Goal: Task Accomplishment & Management: Manage account settings

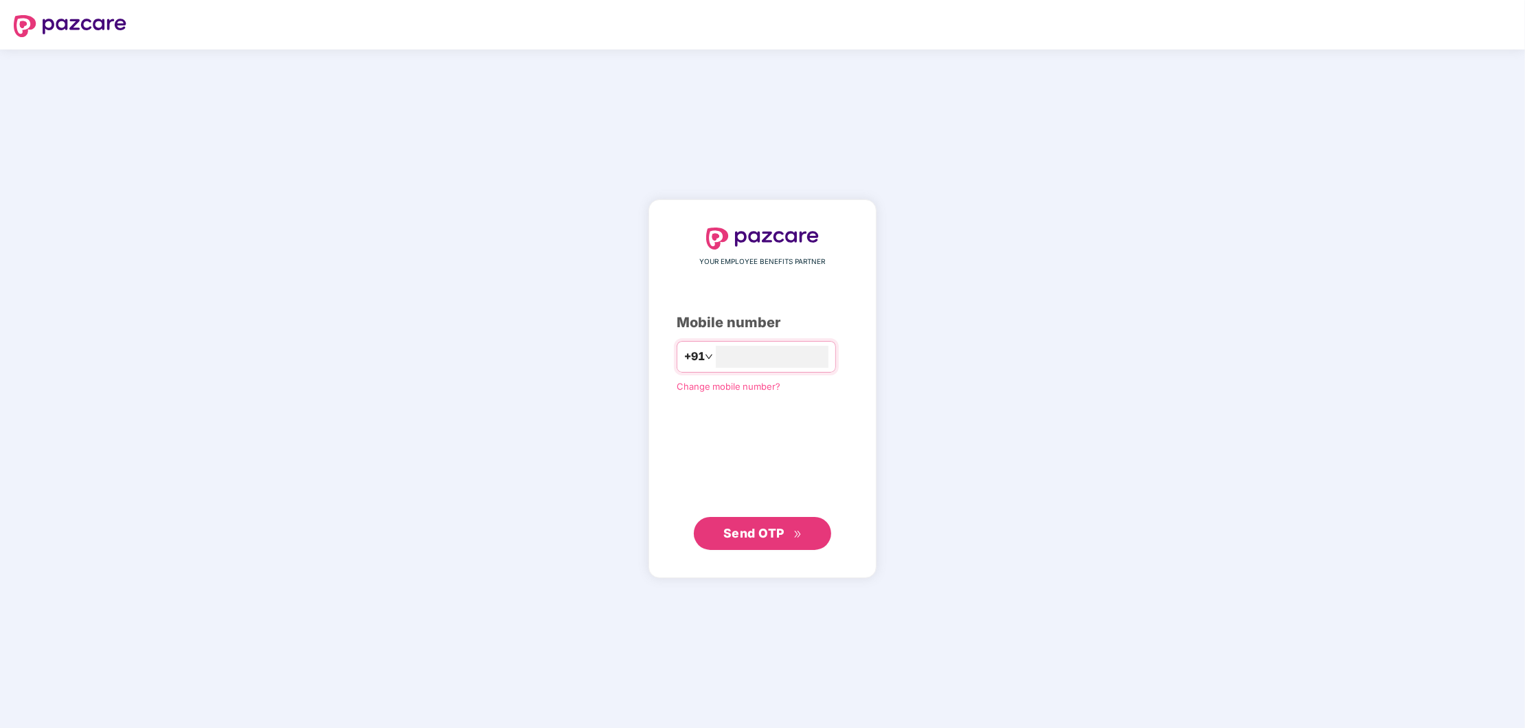
type input "**********"
click at [766, 535] on span "Send OTP" at bounding box center [754, 533] width 61 height 14
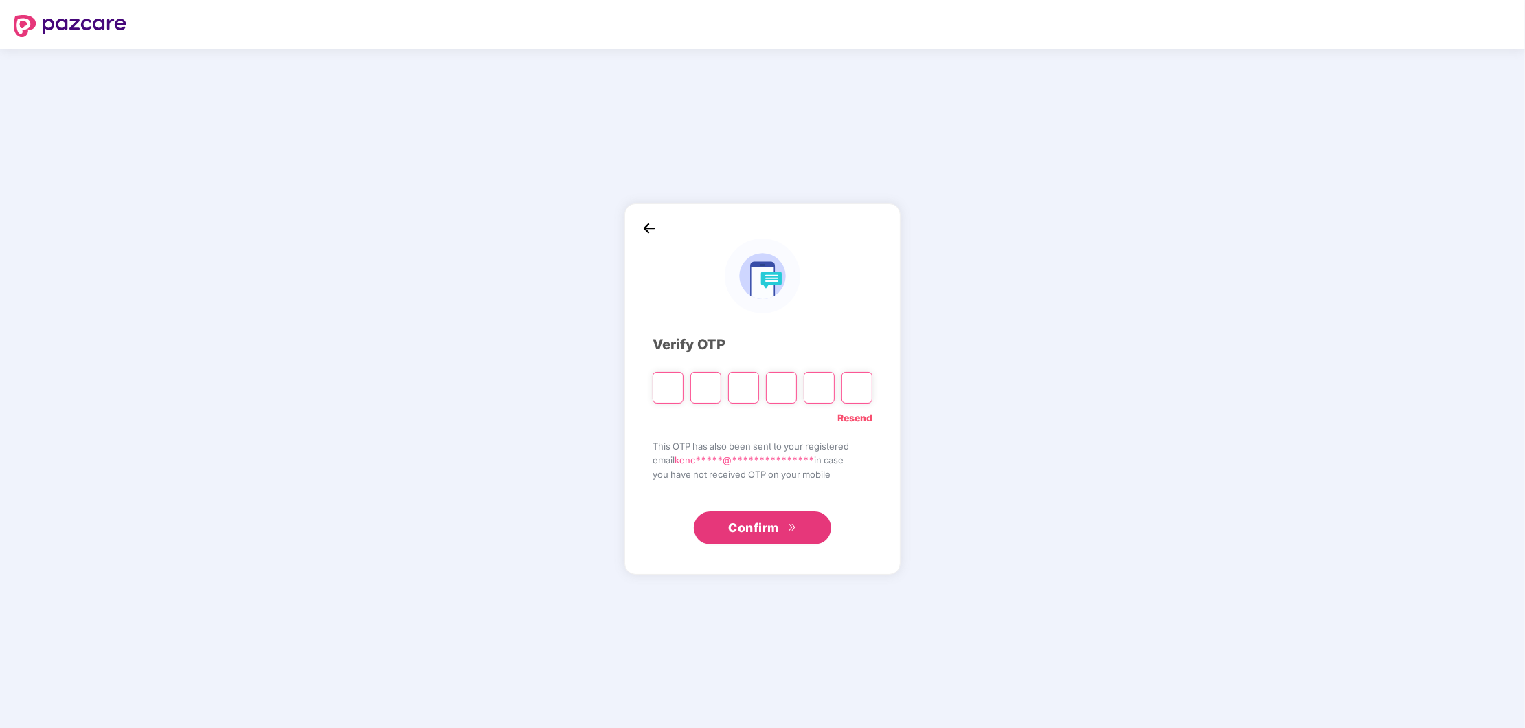
type input "*"
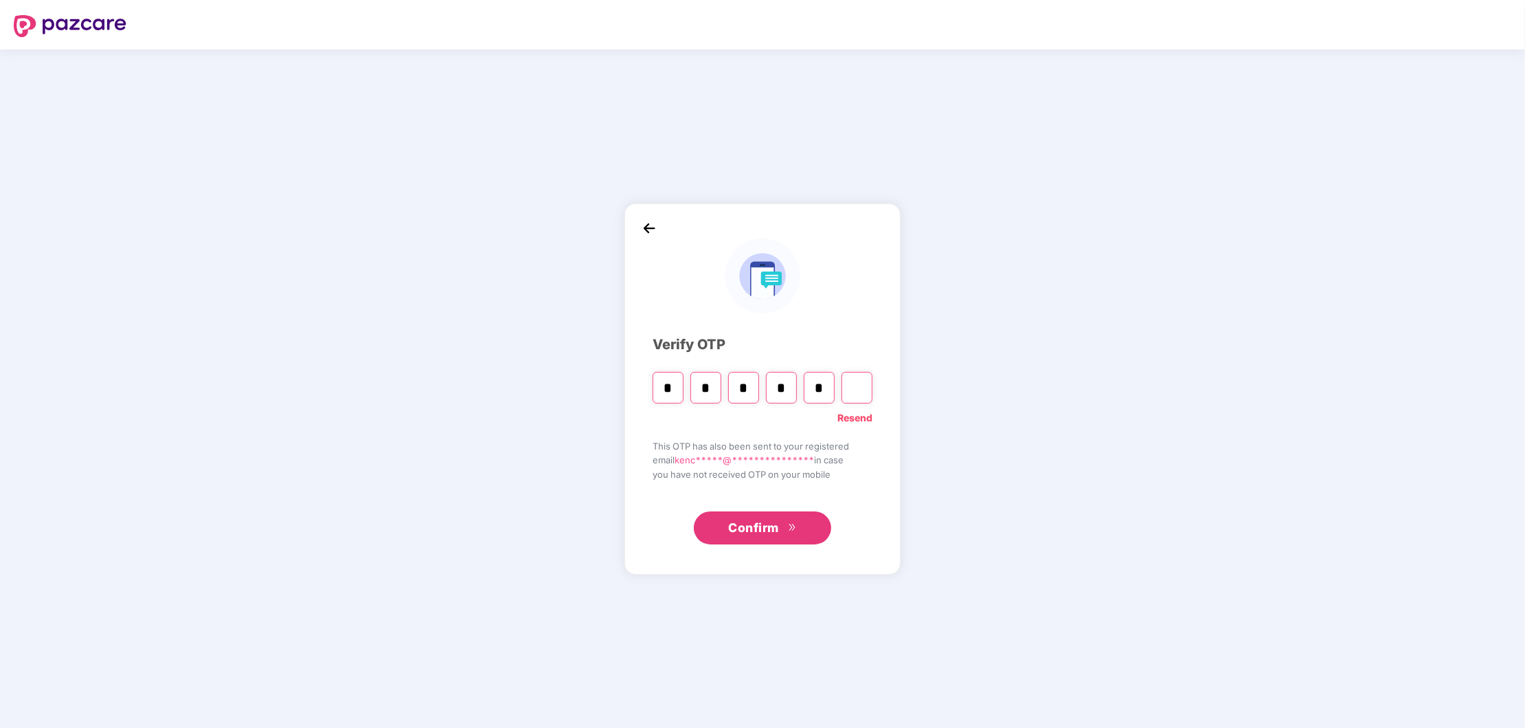
type input "*"
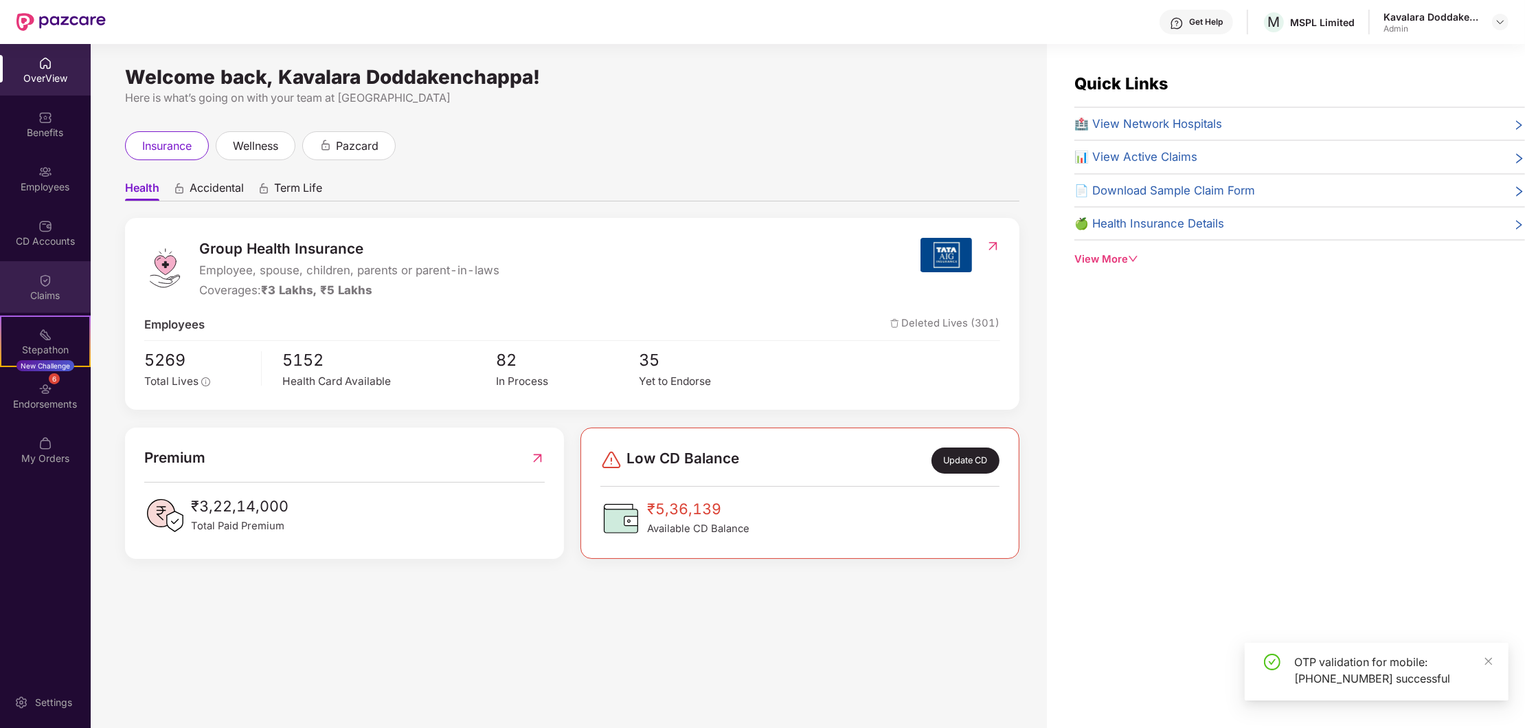
click at [49, 293] on div "Claims" at bounding box center [45, 296] width 91 height 14
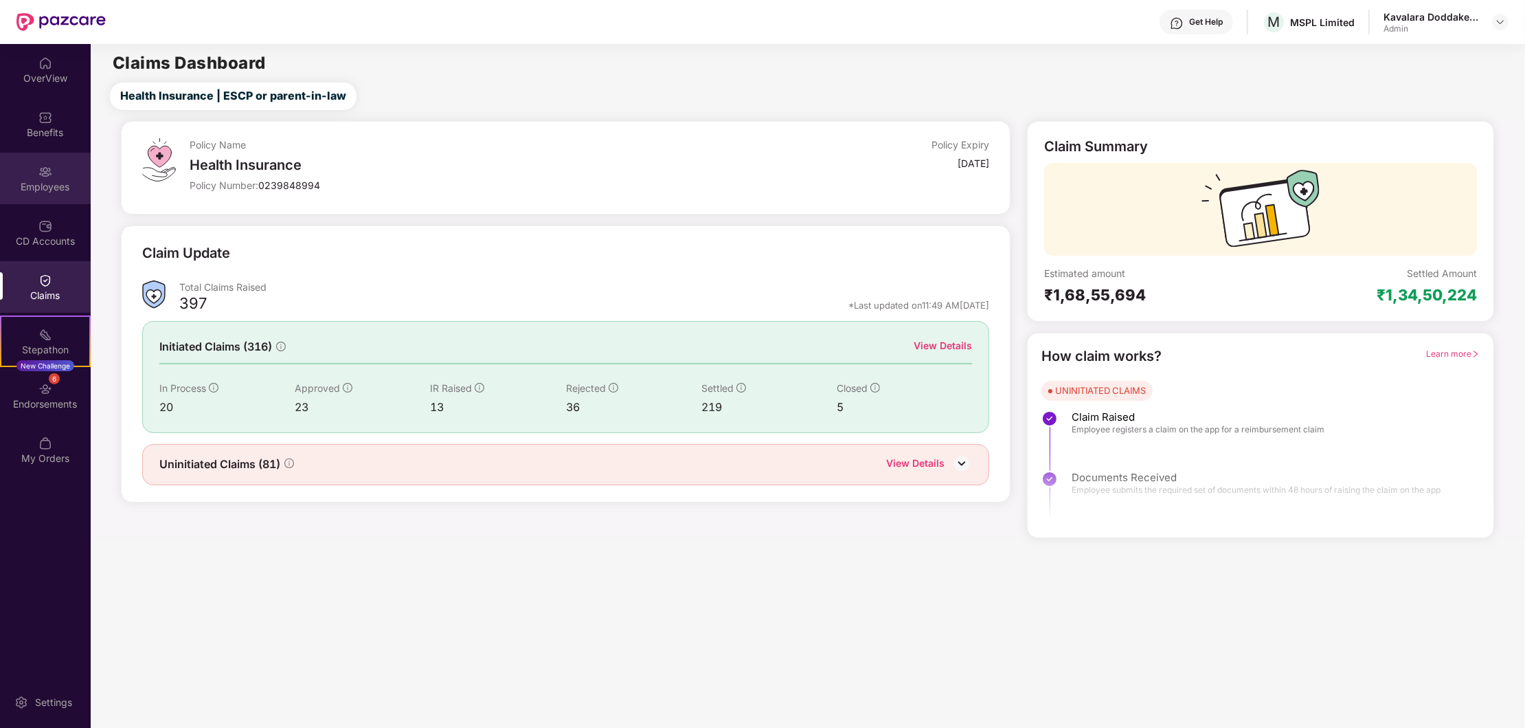
click at [34, 185] on div "Employees" at bounding box center [45, 187] width 91 height 14
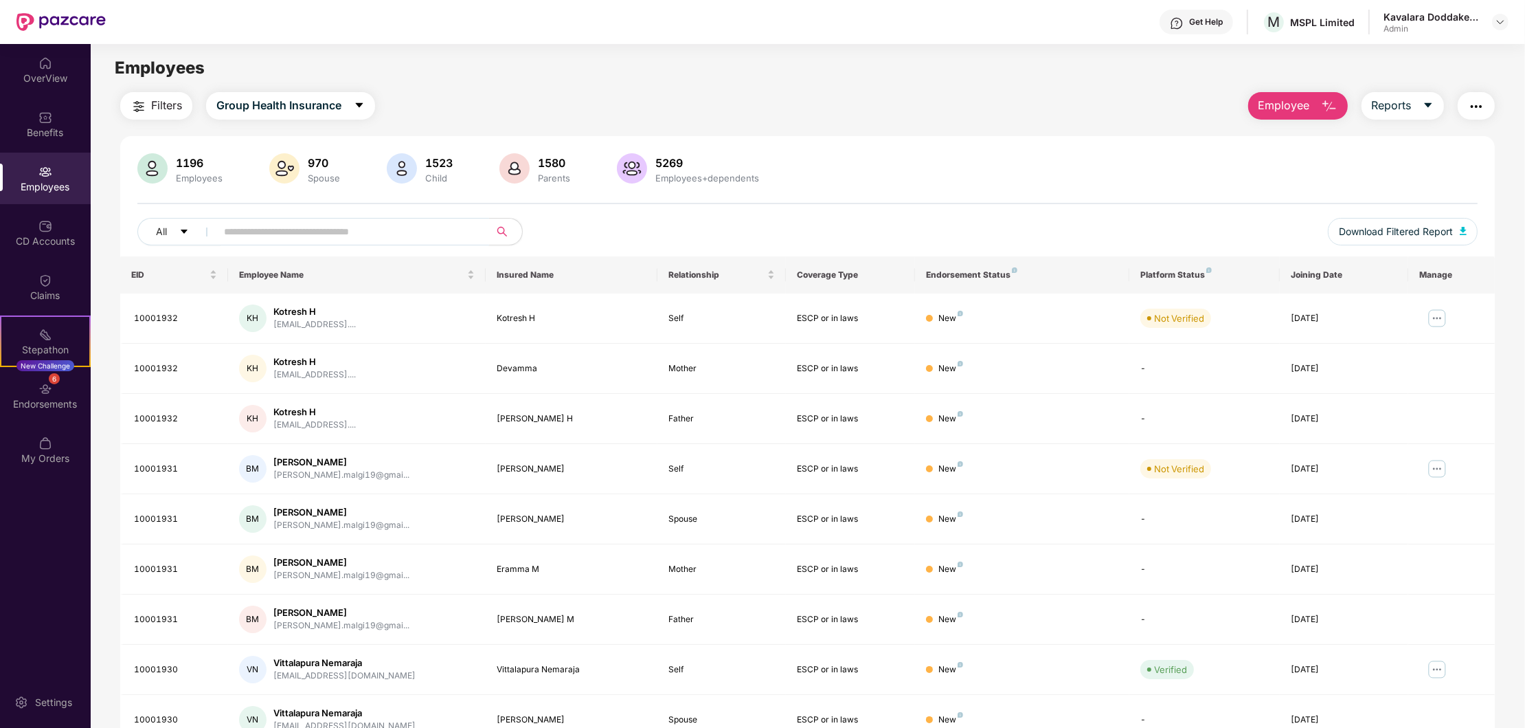
click at [276, 229] on input "text" at bounding box center [347, 231] width 247 height 21
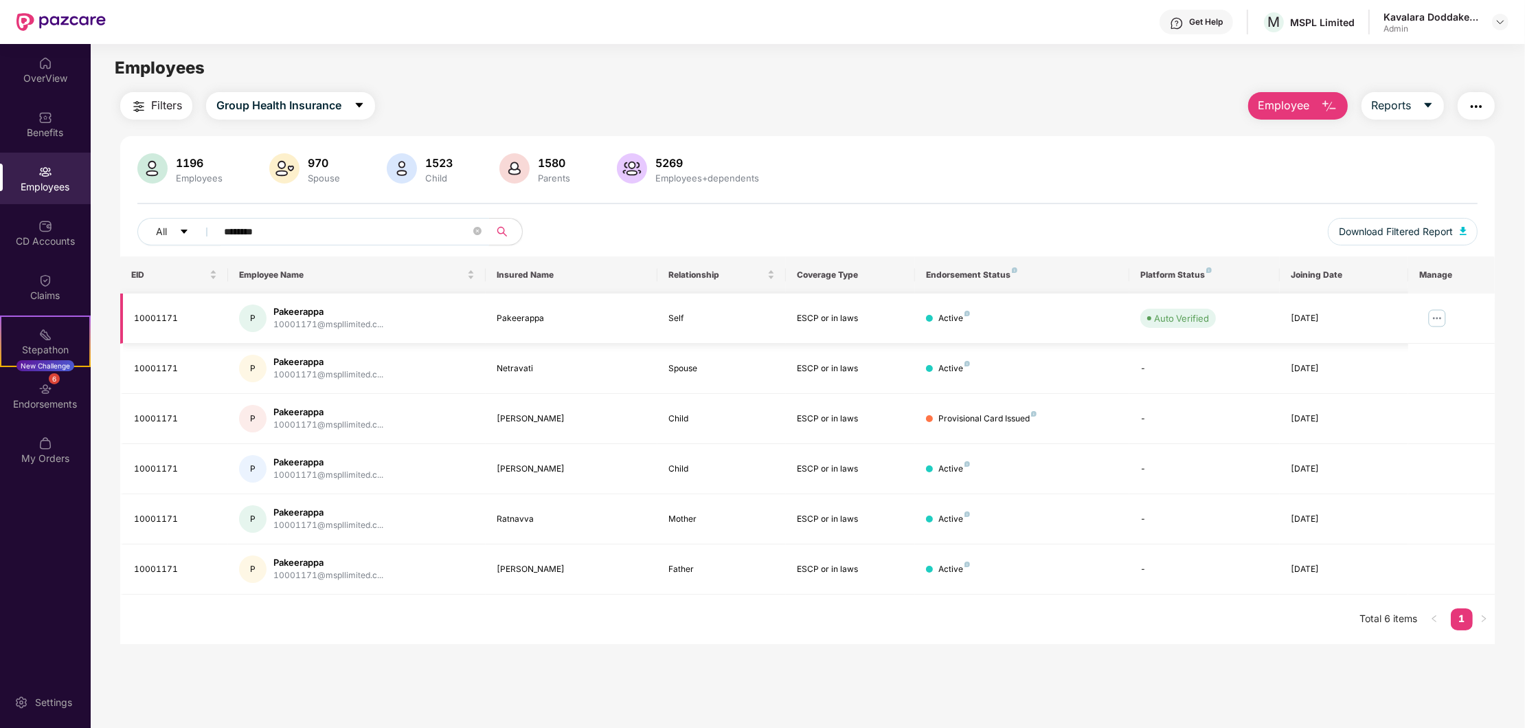
type input "********"
click at [1435, 316] on img at bounding box center [1437, 318] width 22 height 22
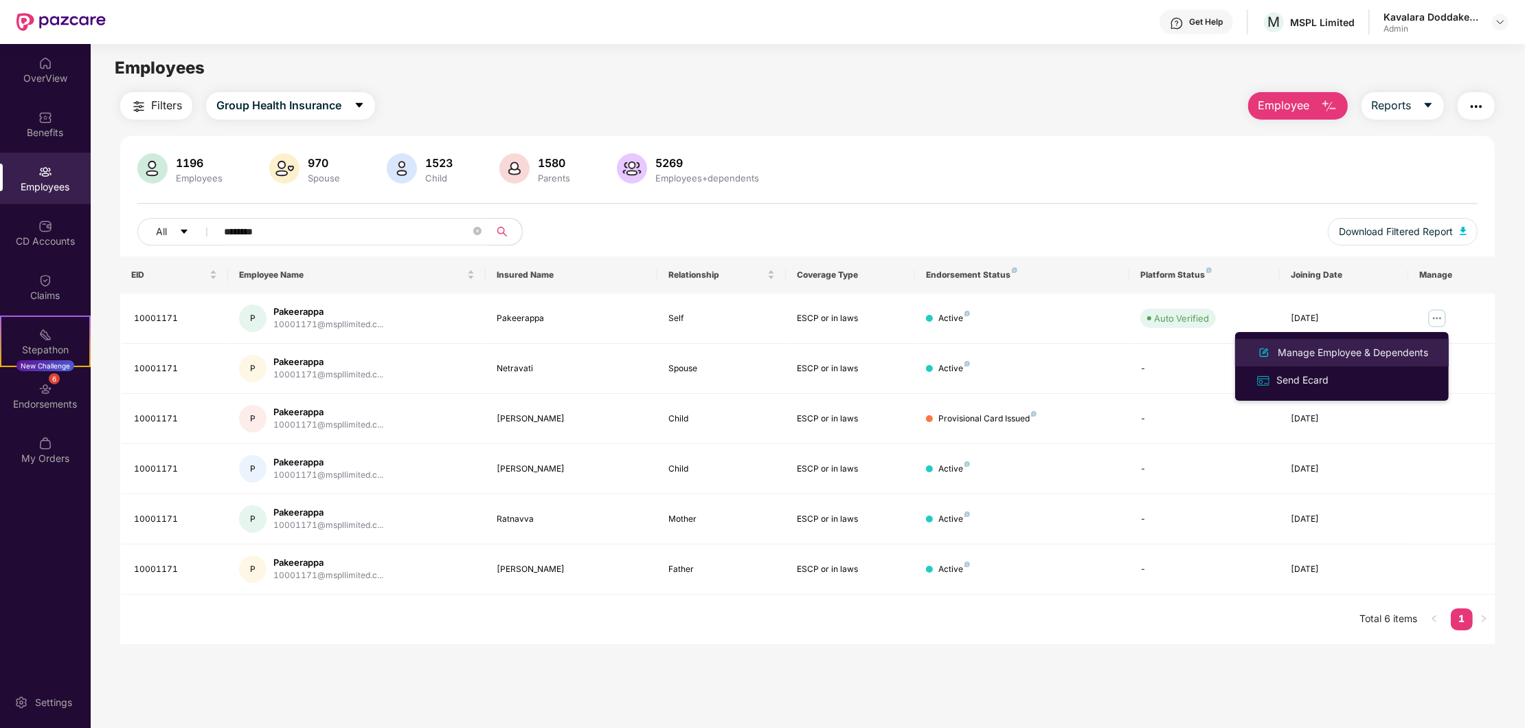
click at [1313, 357] on div "Manage Employee & Dependents" at bounding box center [1353, 352] width 156 height 15
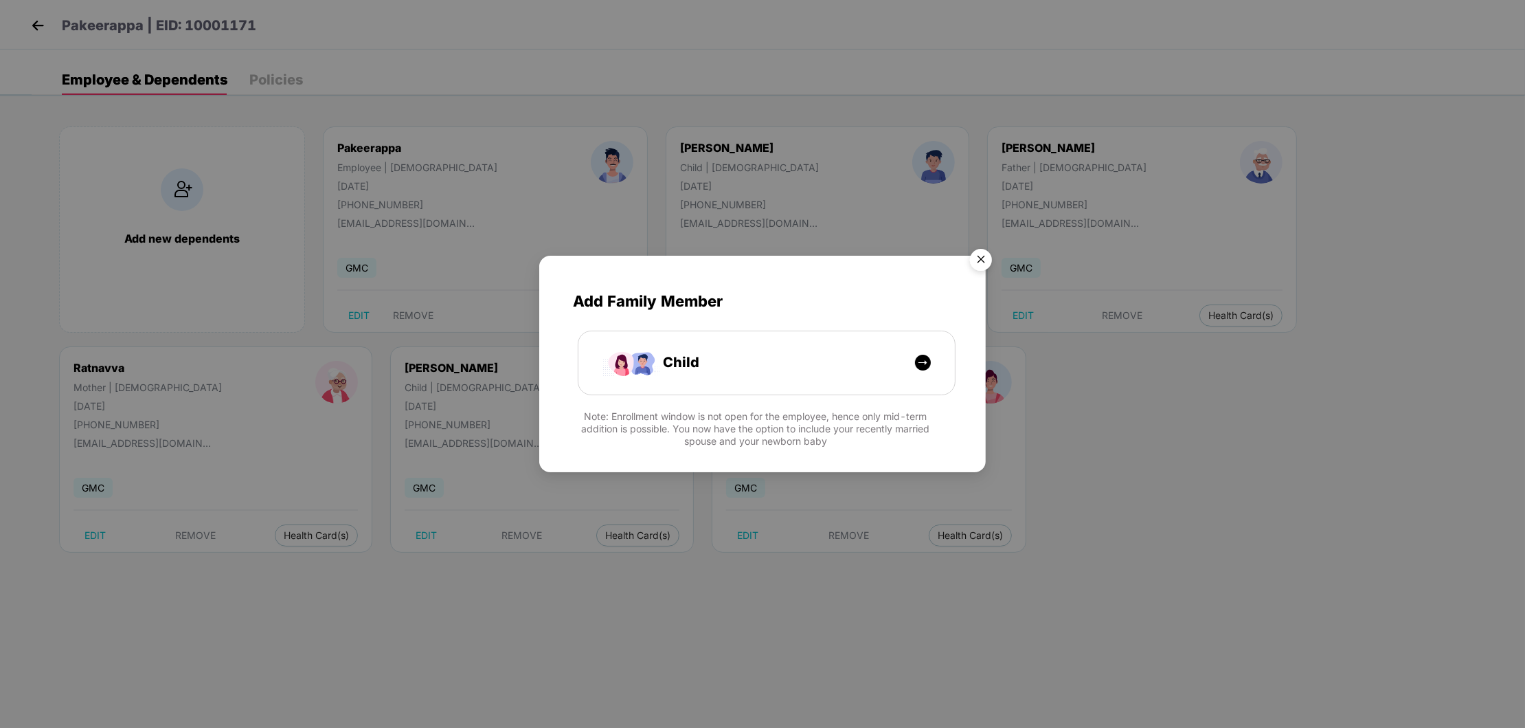
click at [980, 252] on img "Close" at bounding box center [981, 262] width 38 height 38
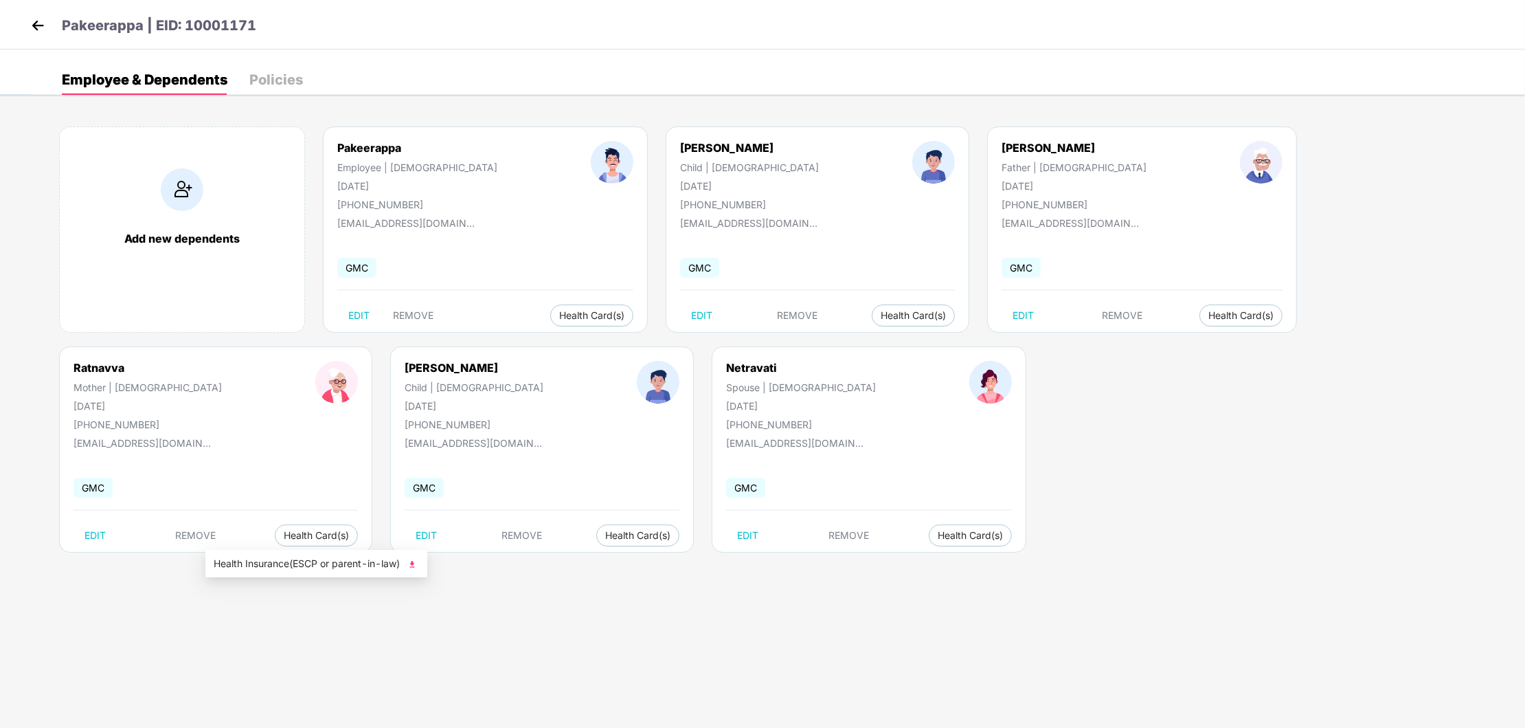
click at [413, 562] on img at bounding box center [412, 564] width 14 height 14
click at [34, 23] on img at bounding box center [37, 25] width 21 height 21
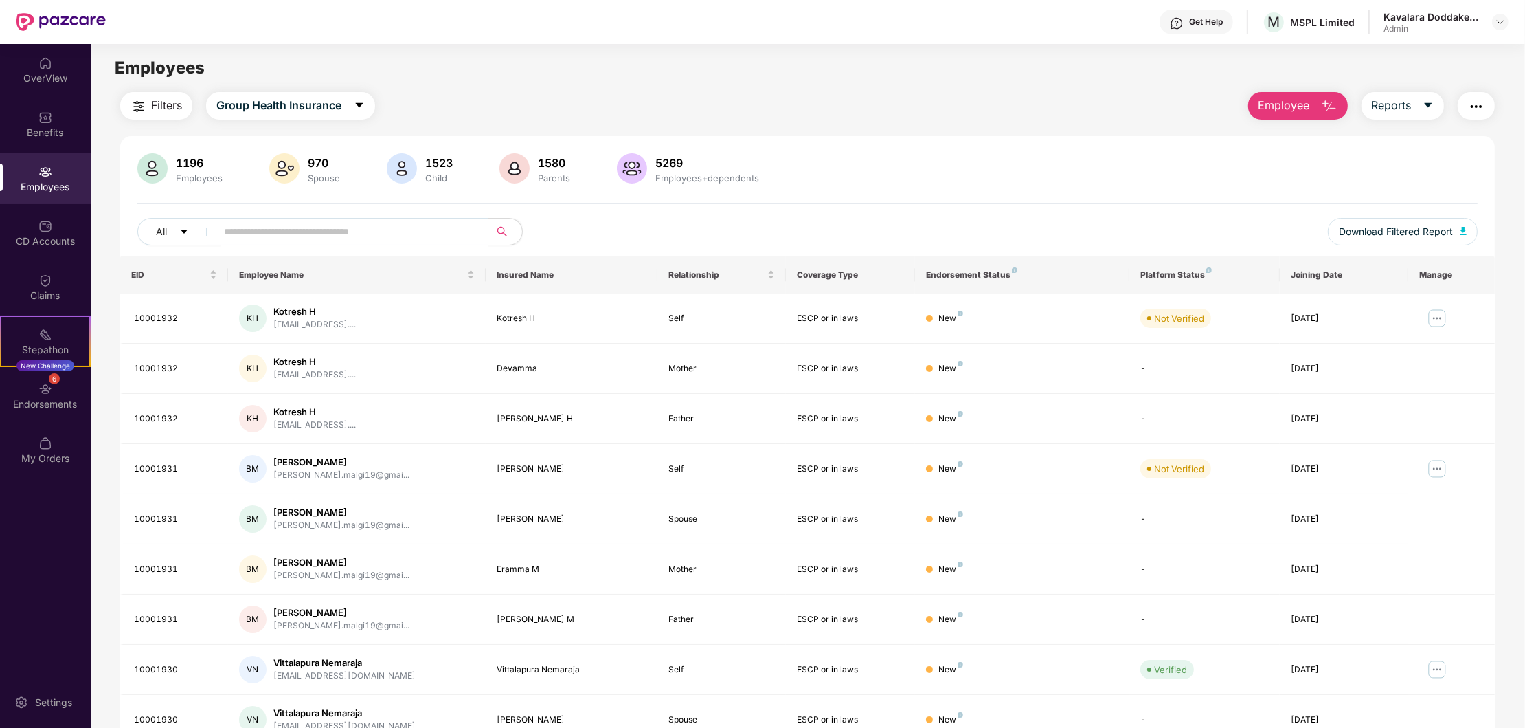
click at [1494, 16] on div at bounding box center [1500, 22] width 16 height 16
click at [1503, 16] on img at bounding box center [1500, 21] width 11 height 11
click at [1372, 82] on div "Logout" at bounding box center [1436, 81] width 179 height 27
